Goal: Task Accomplishment & Management: Manage account settings

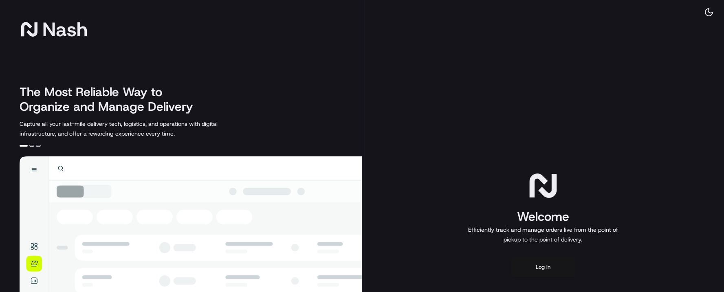
click at [533, 264] on button "Log in" at bounding box center [543, 268] width 65 height 20
